Goal: Task Accomplishment & Management: Manage account settings

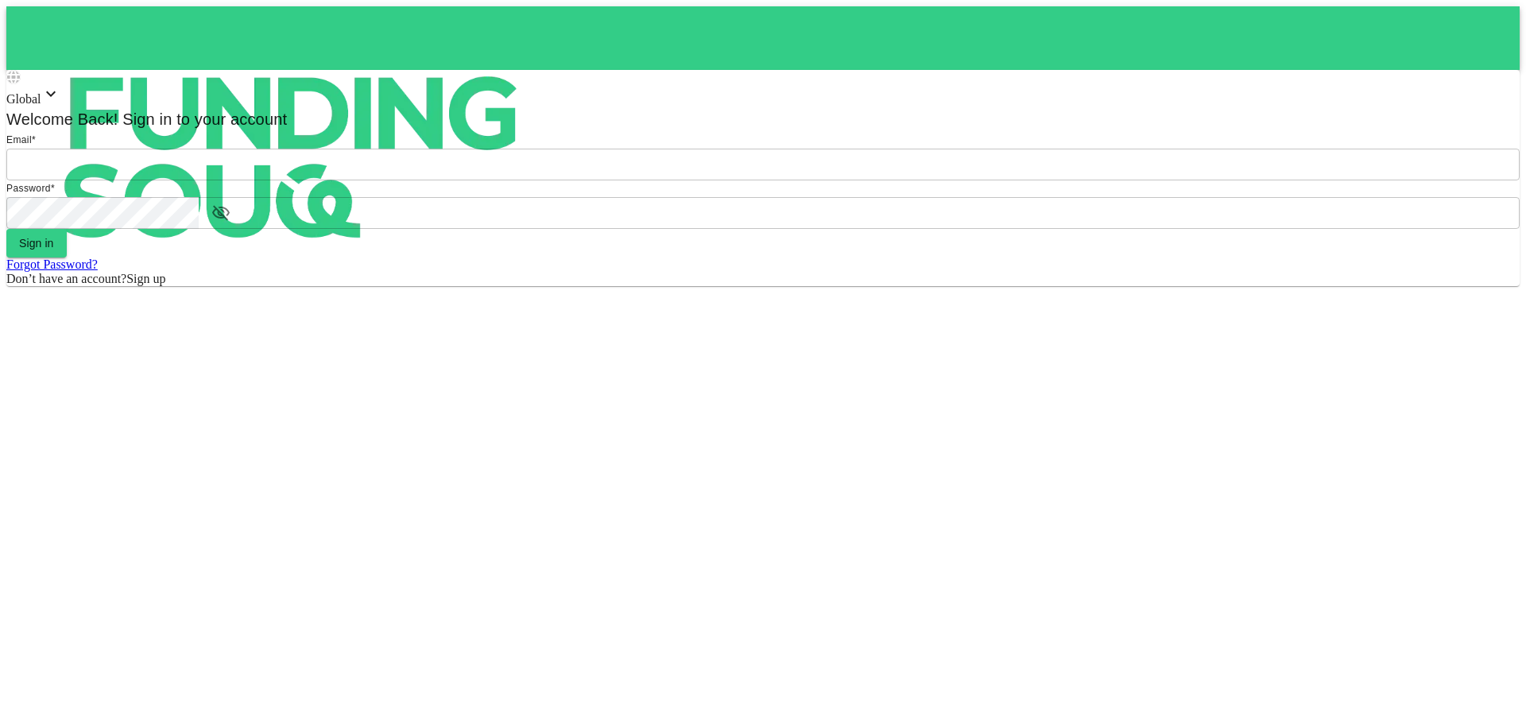
type input "Aasik.mmm@gmail.com"
drag, startPoint x: 753, startPoint y: 458, endPoint x: 762, endPoint y: 472, distance: 16.8
click at [760, 286] on form "Email * email Aasik.mmm@gmail.com email Password * password password Sign in Fo…" at bounding box center [762, 209] width 1513 height 154
click at [67, 258] on button "Sign in" at bounding box center [36, 243] width 60 height 29
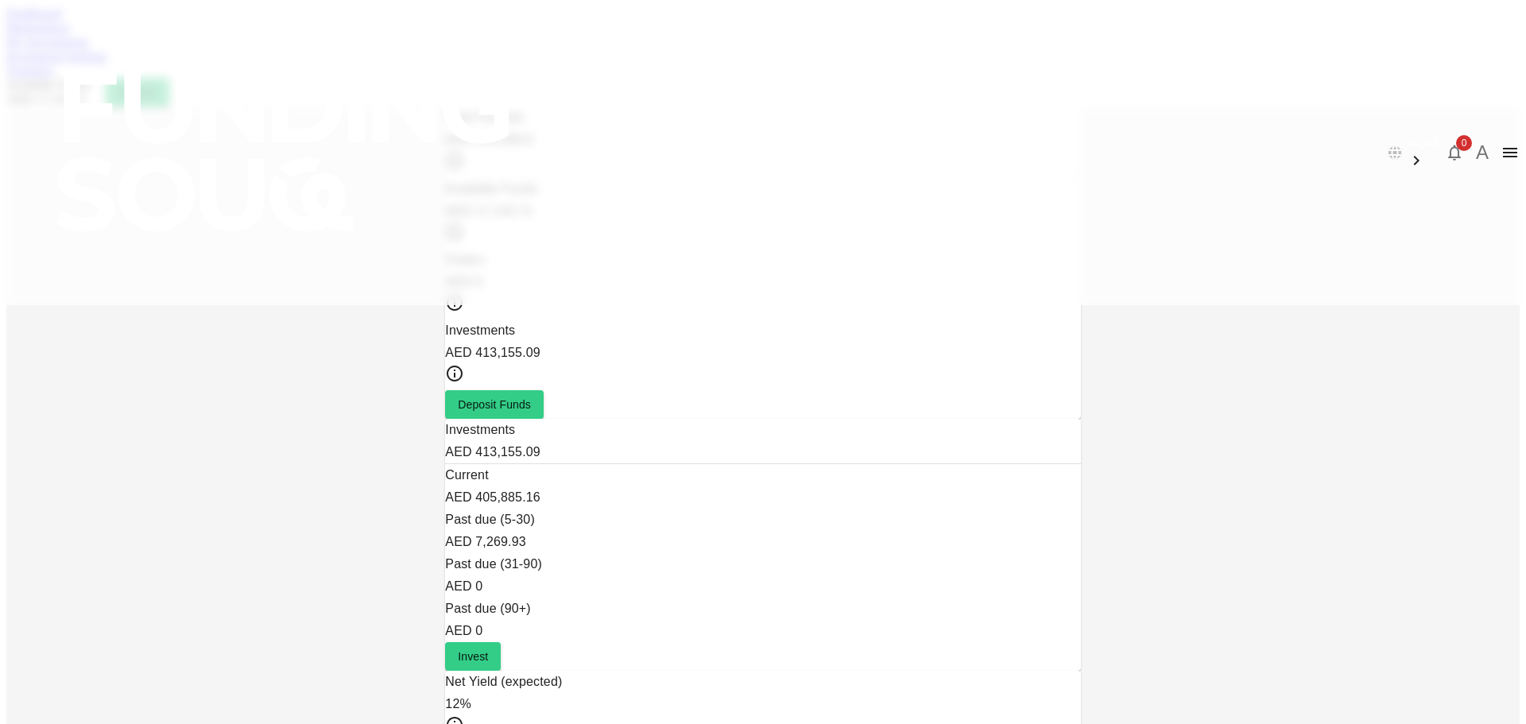
click at [89, 48] on link "My Investments" at bounding box center [47, 42] width 83 height 14
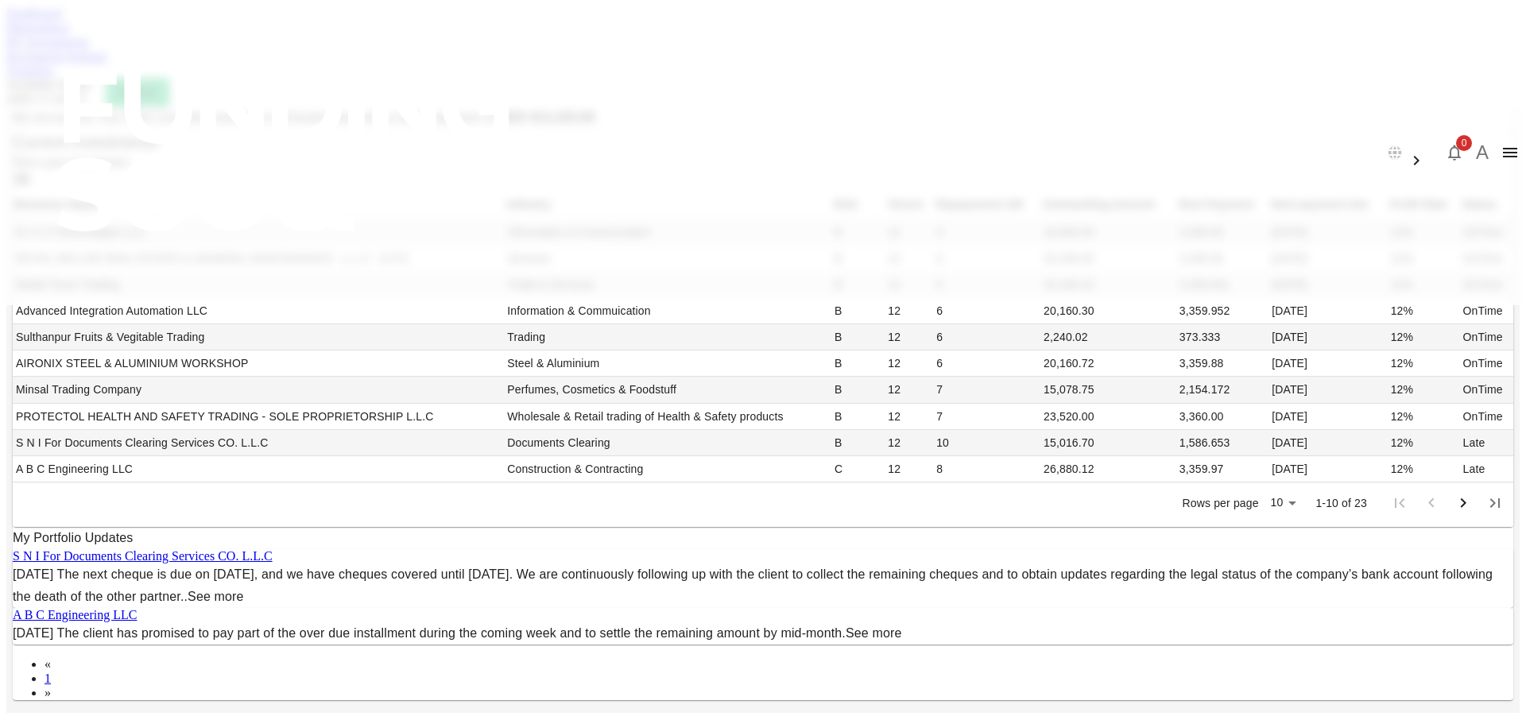
click at [70, 34] on link "Marketplace" at bounding box center [38, 28] width 64 height 14
